Goal: Task Accomplishment & Management: Manage account settings

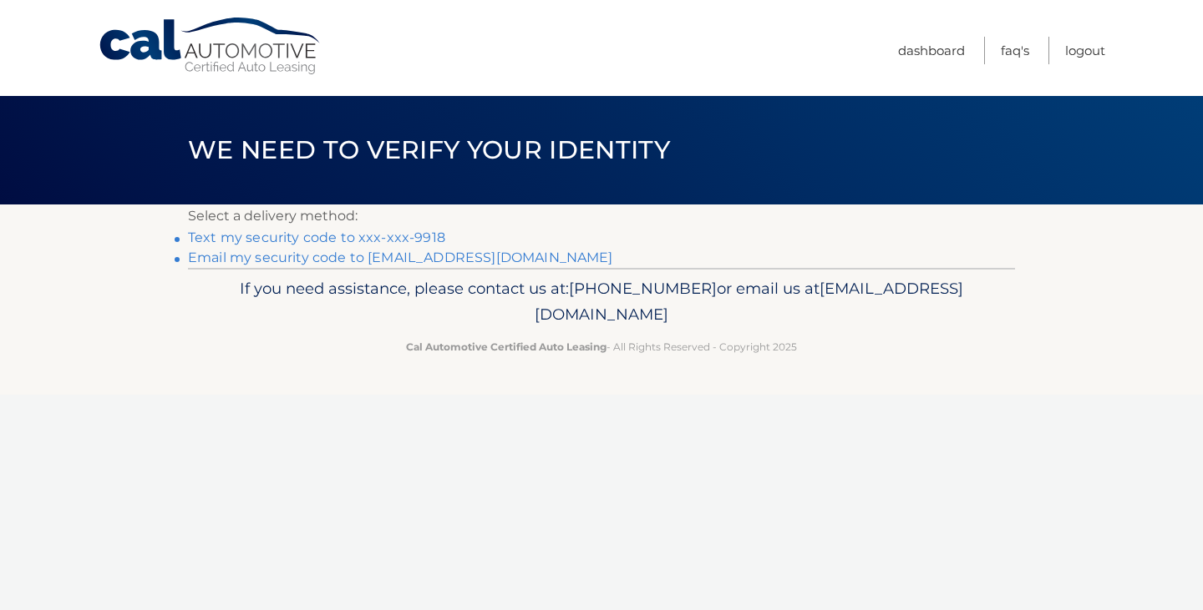
click at [265, 236] on link "Text my security code to xxx-xxx-9918" at bounding box center [316, 238] width 257 height 16
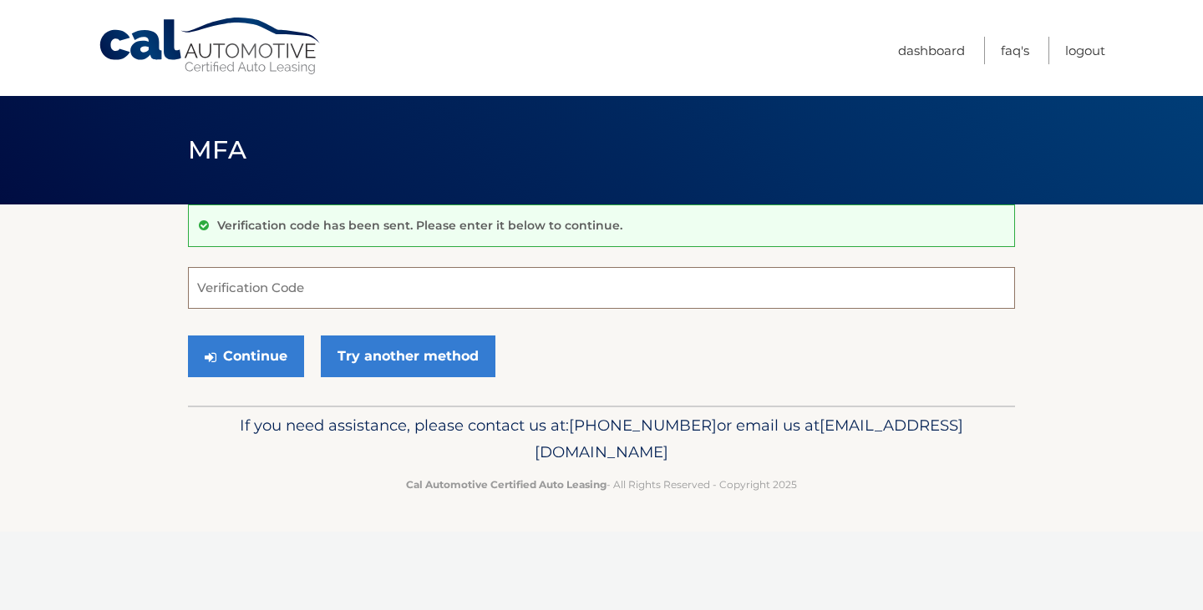
click at [233, 290] on input "Verification Code" at bounding box center [601, 288] width 827 height 42
click at [217, 291] on input "Verification Code" at bounding box center [601, 288] width 827 height 42
click at [278, 289] on input "Verification Code" at bounding box center [601, 288] width 827 height 42
type input "657018"
click at [255, 354] on button "Continue" at bounding box center [246, 357] width 116 height 42
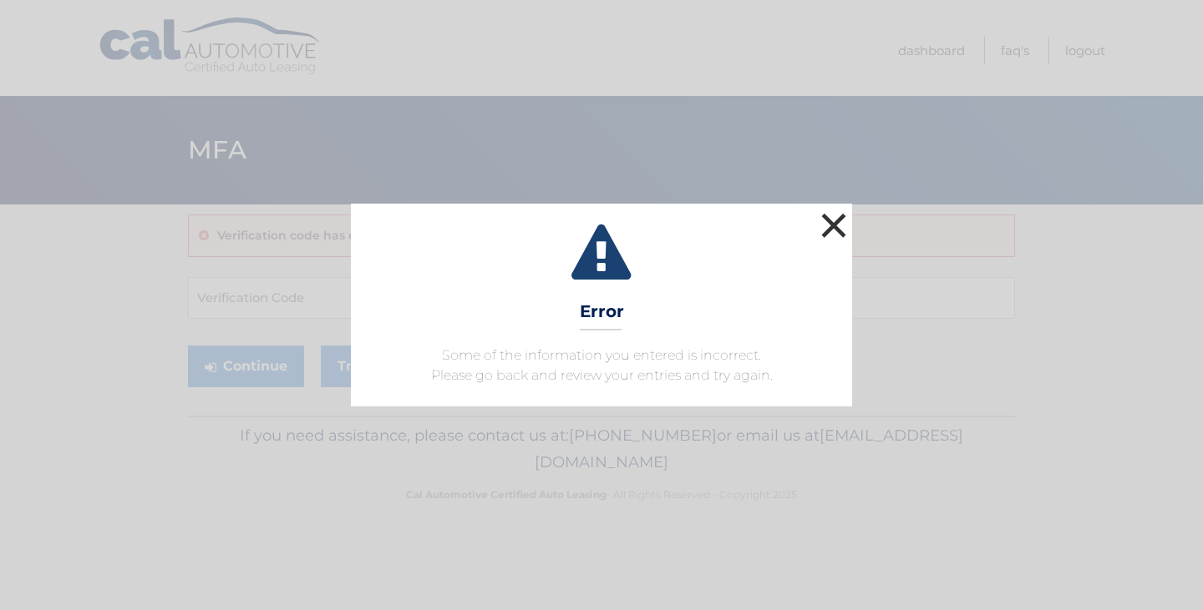
click at [839, 220] on button "×" at bounding box center [833, 225] width 33 height 33
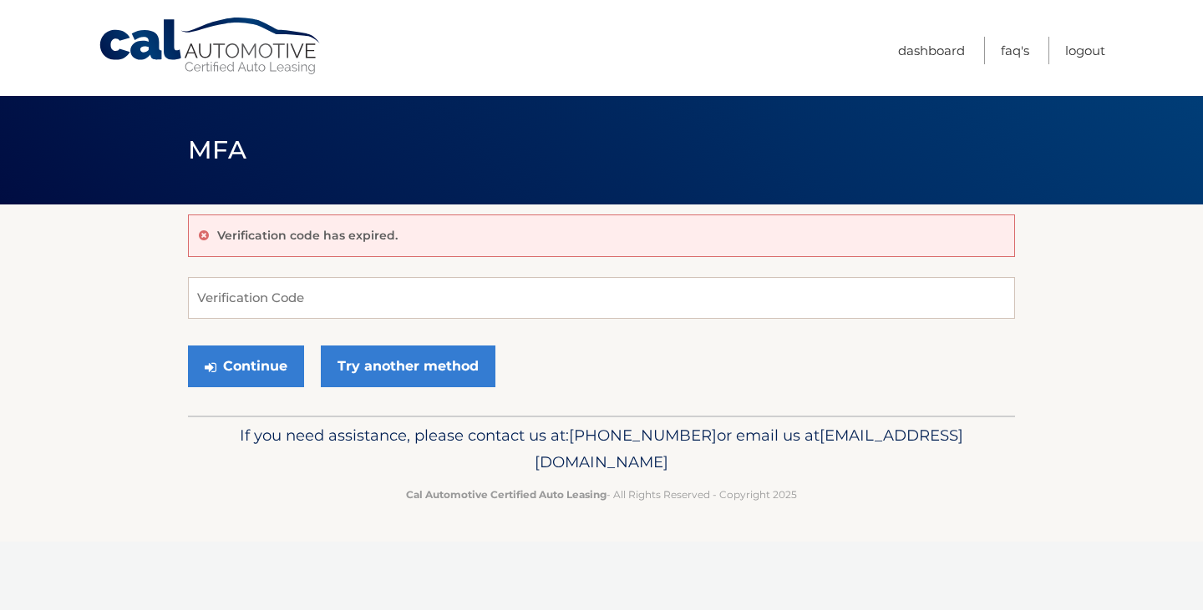
click at [201, 233] on icon at bounding box center [204, 236] width 10 height 12
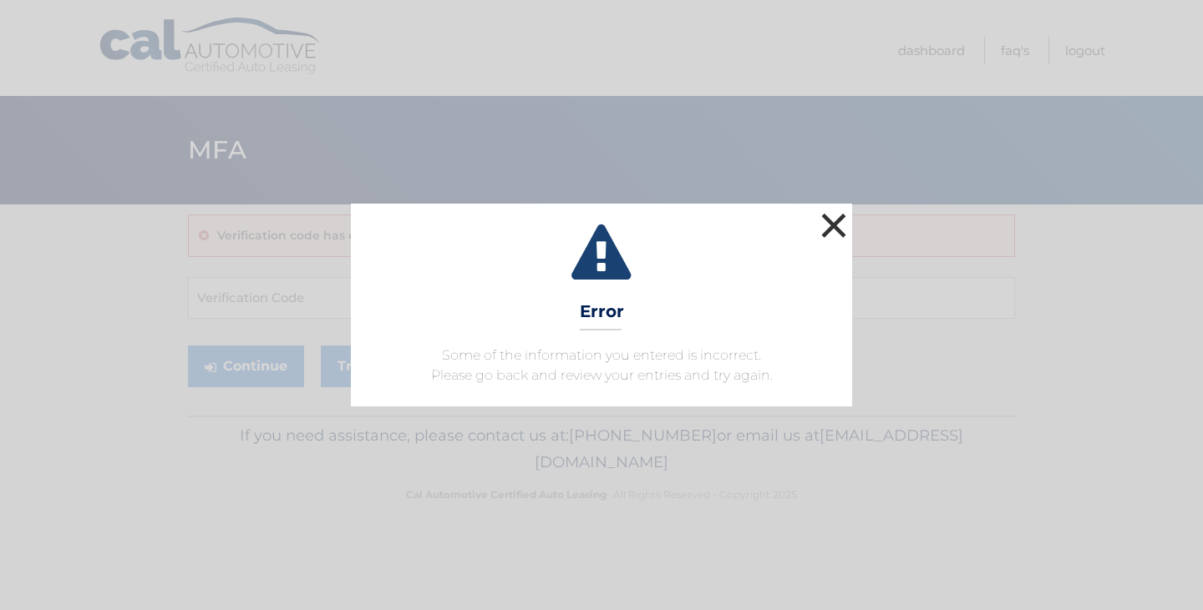
click at [836, 221] on button "×" at bounding box center [833, 225] width 33 height 33
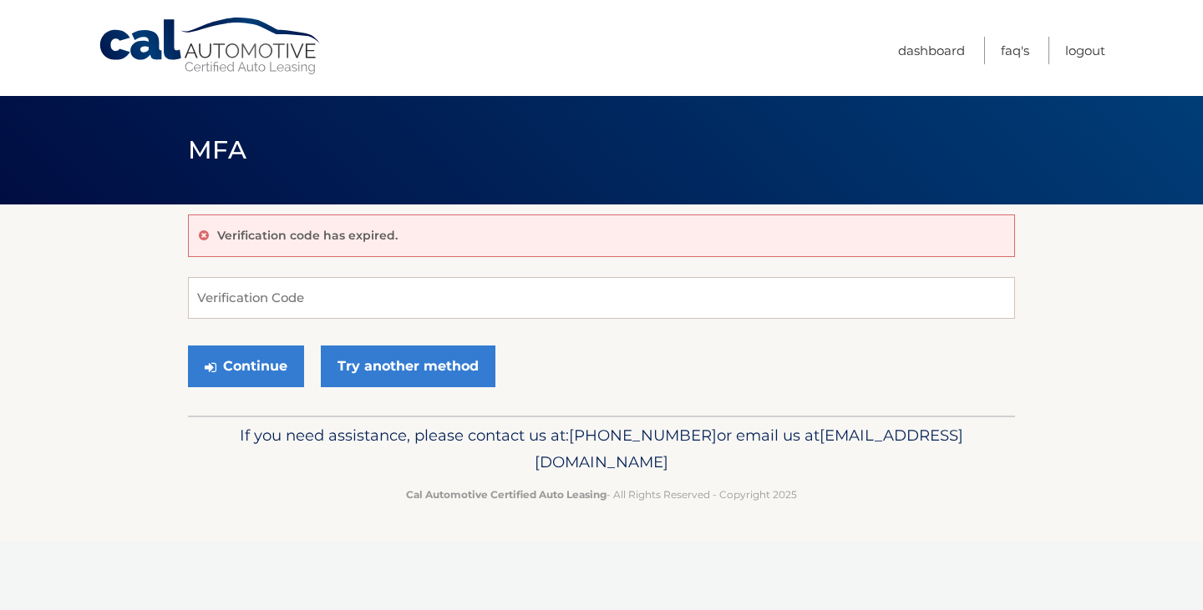
click at [201, 235] on icon at bounding box center [204, 236] width 10 height 12
click at [209, 235] on div "Verification code has expired." at bounding box center [601, 236] width 827 height 43
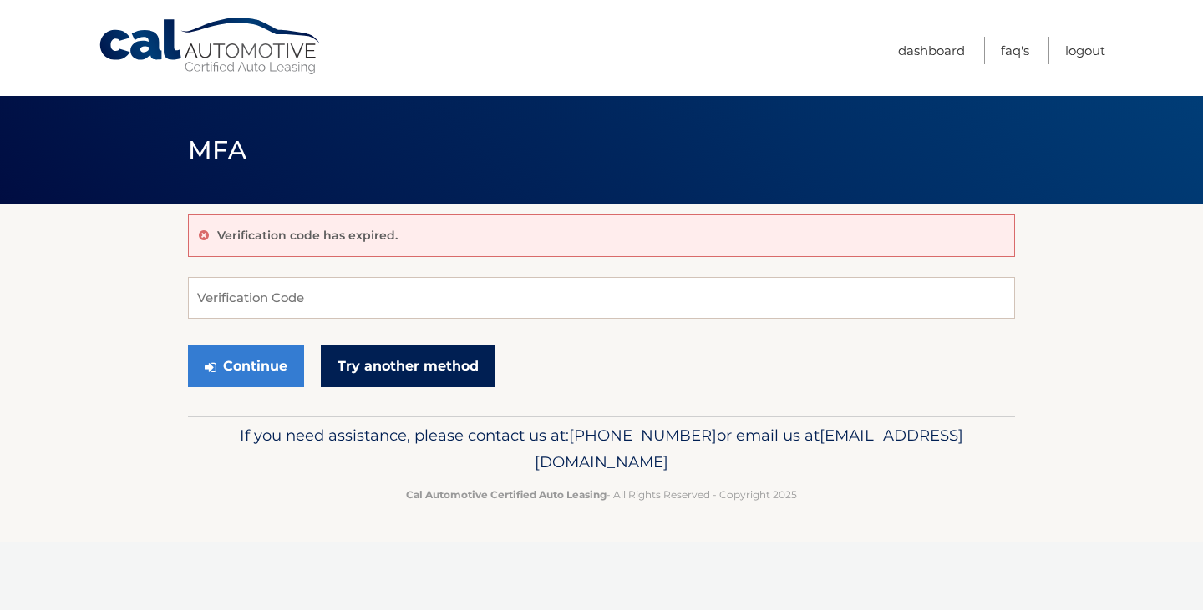
click at [403, 365] on link "Try another method" at bounding box center [408, 367] width 175 height 42
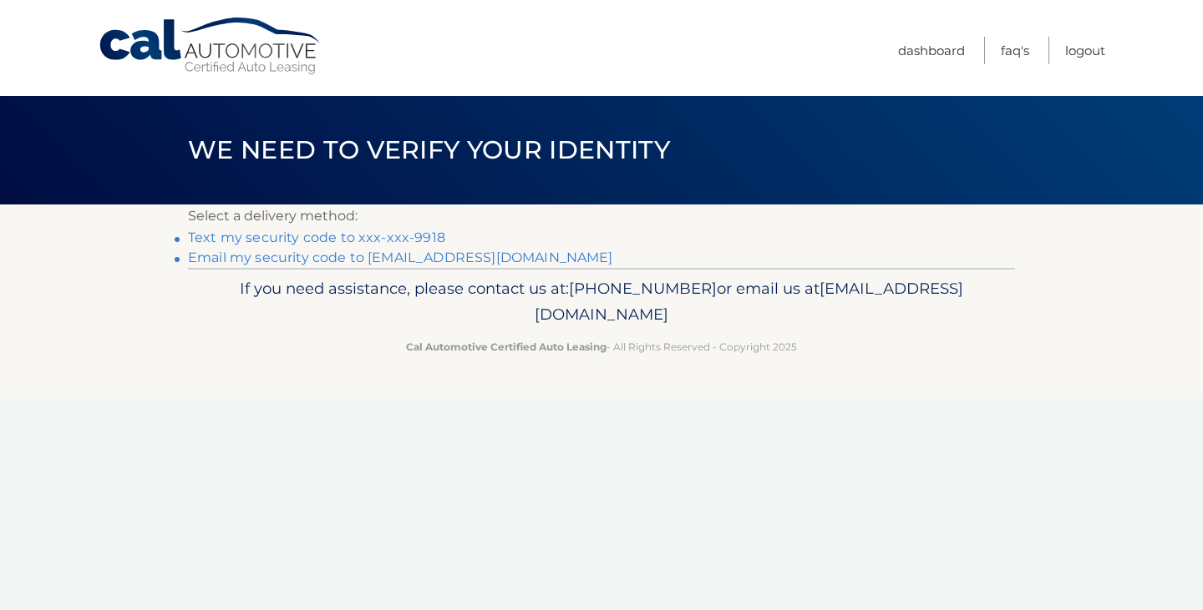
click at [256, 238] on link "Text my security code to xxx-xxx-9918" at bounding box center [316, 238] width 257 height 16
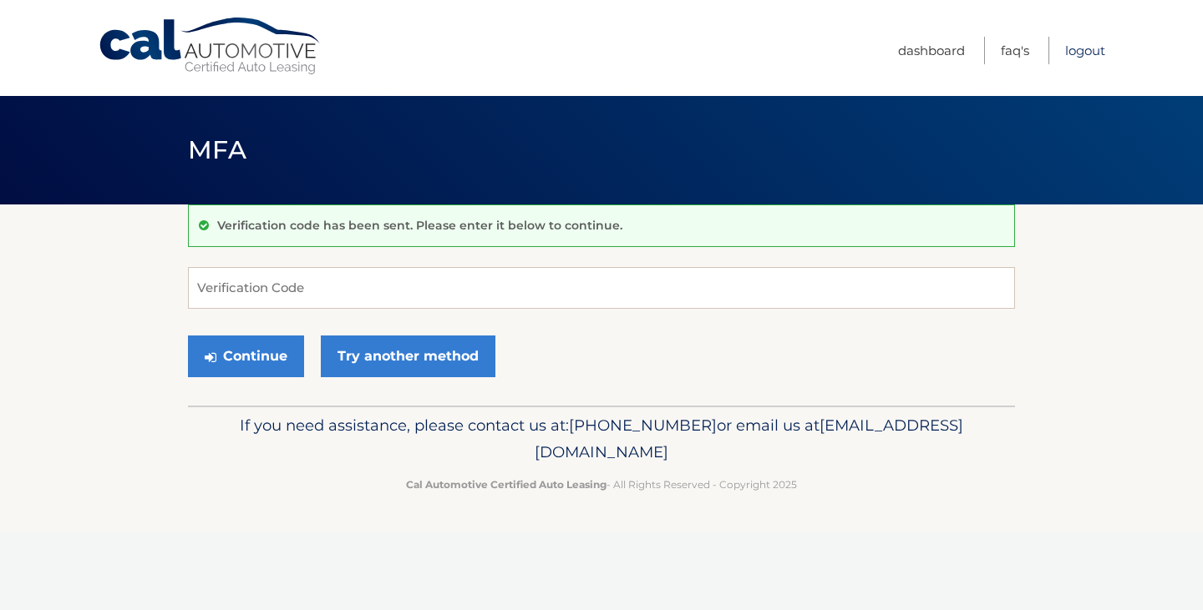
click at [1074, 48] on link "Logout" at bounding box center [1085, 51] width 40 height 28
